Goal: Use online tool/utility: Utilize a website feature to perform a specific function

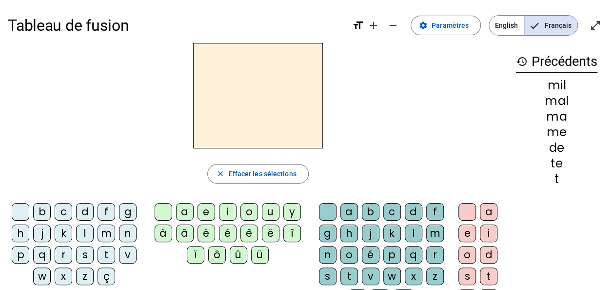
click at [78, 212] on div "d" at bounding box center [85, 212] width 18 height 18
click at [262, 216] on div "u" at bounding box center [271, 212] width 18 height 18
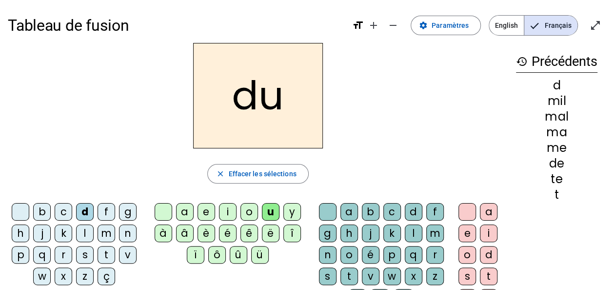
click at [104, 258] on div "t" at bounding box center [107, 255] width 18 height 18
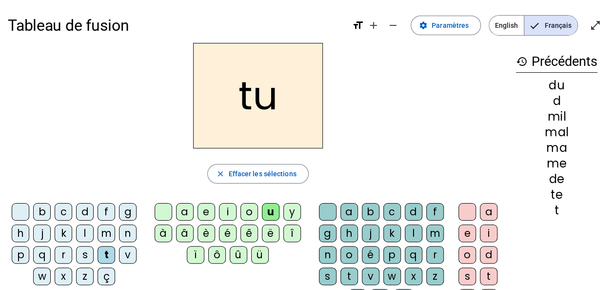
click at [183, 213] on div "a" at bounding box center [185, 212] width 18 height 18
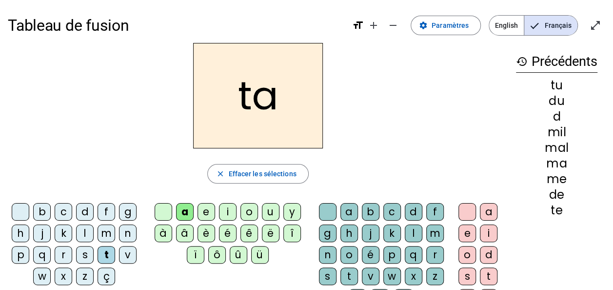
click at [204, 215] on div "e" at bounding box center [206, 212] width 18 height 18
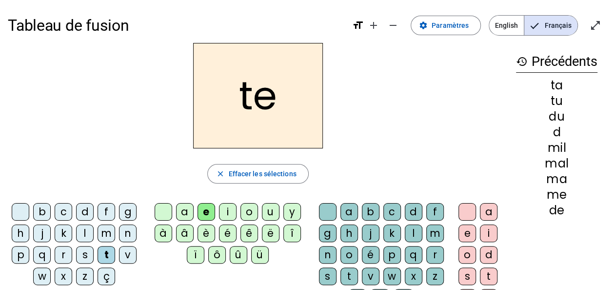
click at [85, 211] on div "d" at bounding box center [85, 212] width 18 height 18
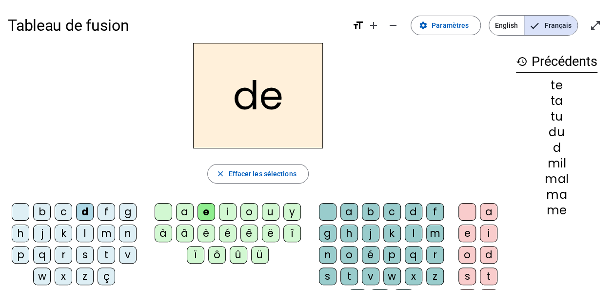
click at [41, 232] on div "j" at bounding box center [42, 233] width 18 height 18
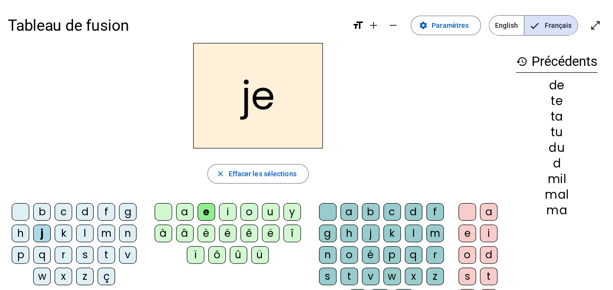
click at [103, 235] on div "m" at bounding box center [107, 233] width 18 height 18
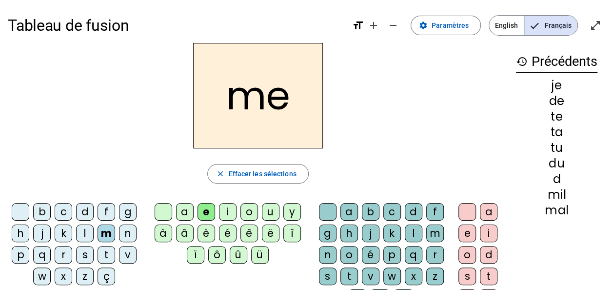
click at [181, 210] on div "a" at bounding box center [185, 212] width 18 height 18
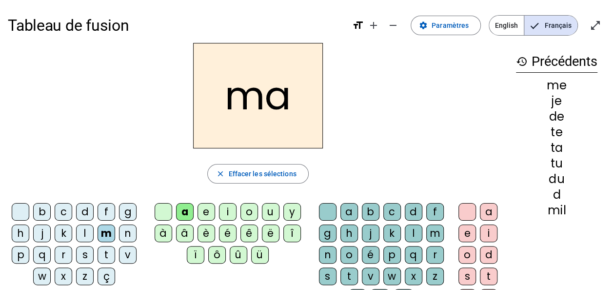
click at [414, 238] on div "l" at bounding box center [414, 233] width 18 height 18
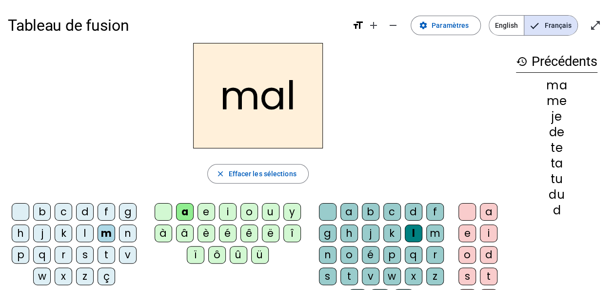
click at [225, 216] on div "i" at bounding box center [228, 212] width 18 height 18
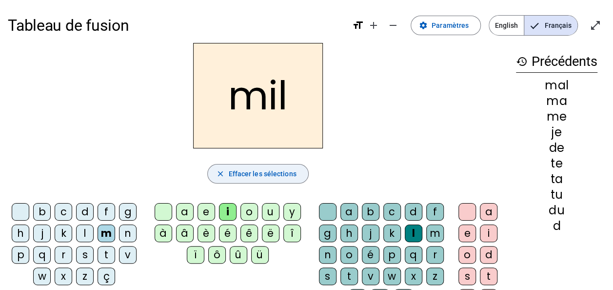
click at [249, 176] on span "Effacer les sélections" at bounding box center [262, 174] width 68 height 12
